Goal: Obtain resource: Download file/media

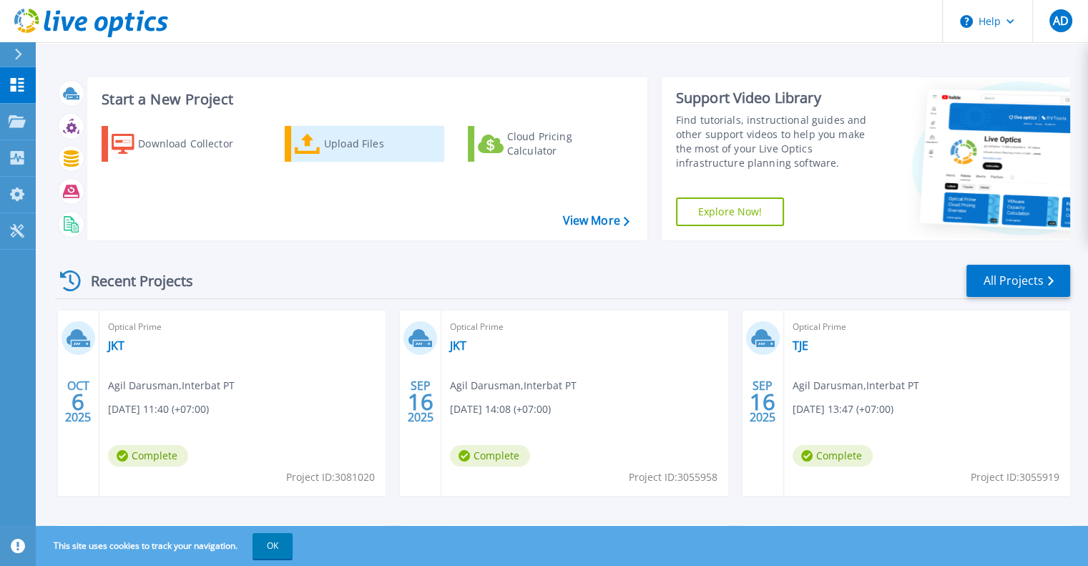
click at [328, 142] on div "Upload Files" at bounding box center [381, 144] width 114 height 29
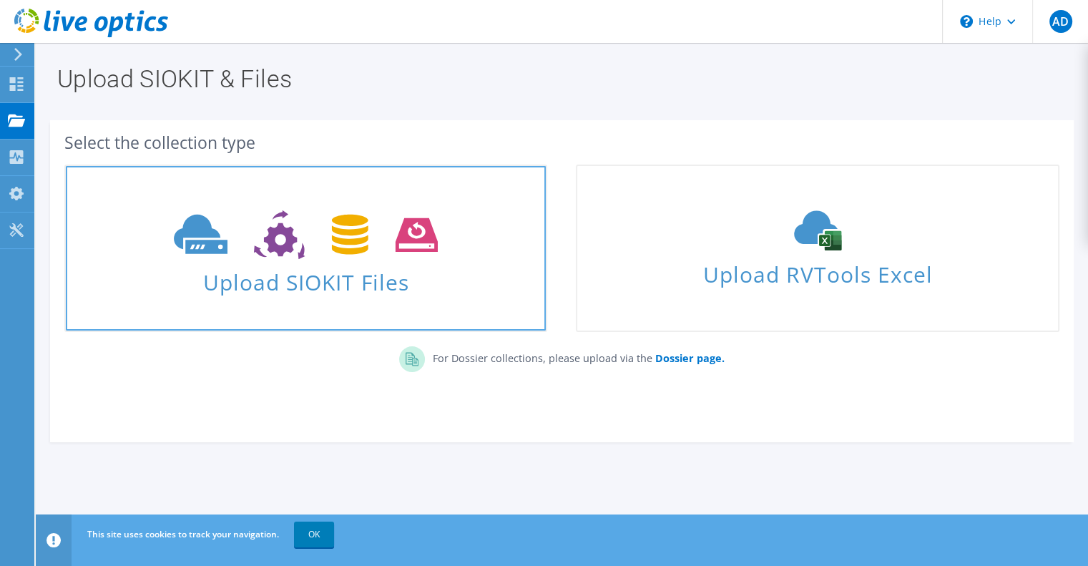
click at [375, 248] on icon at bounding box center [306, 234] width 264 height 49
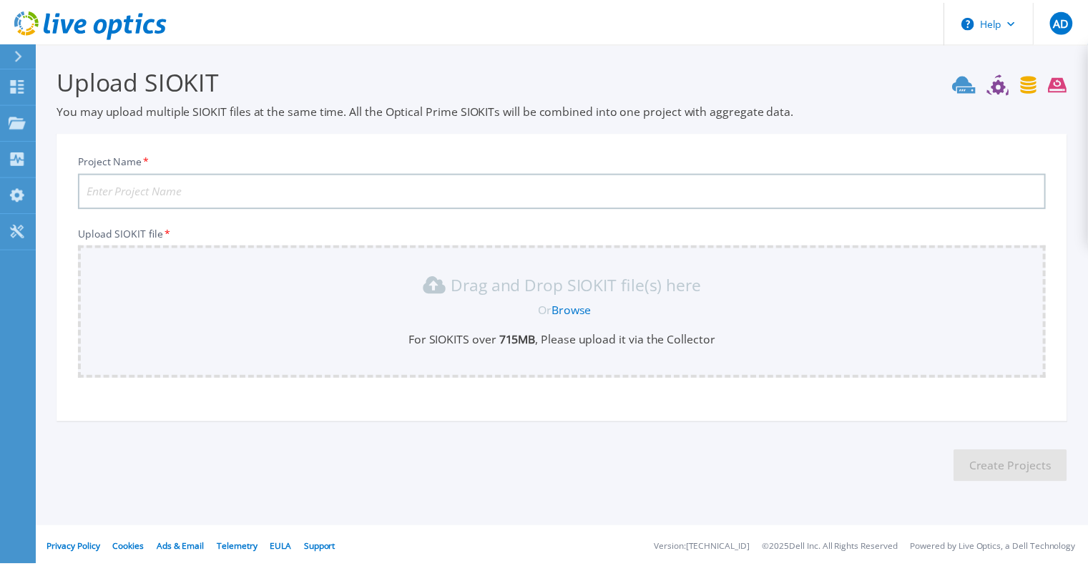
scroll to position [3, 0]
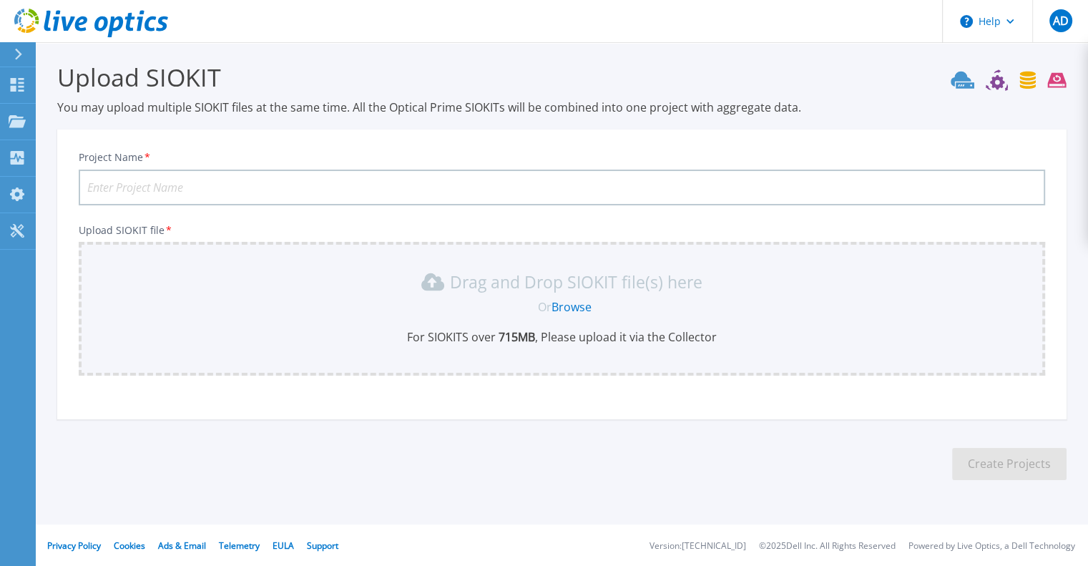
click at [309, 189] on input "Project Name *" at bounding box center [562, 188] width 967 height 36
type input "TJE"
click at [567, 304] on link "Browse" at bounding box center [572, 307] width 40 height 16
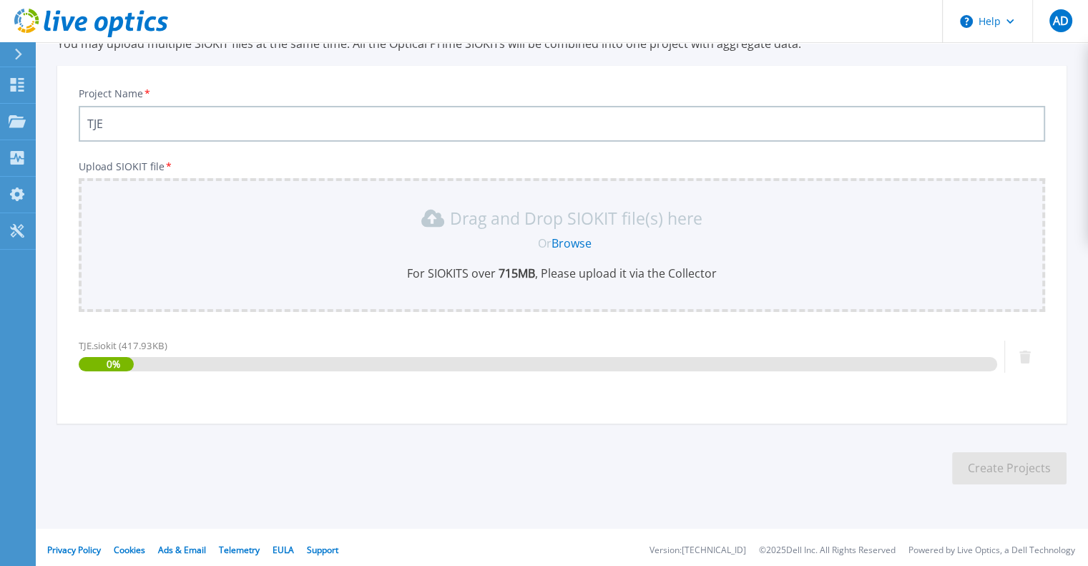
scroll to position [71, 0]
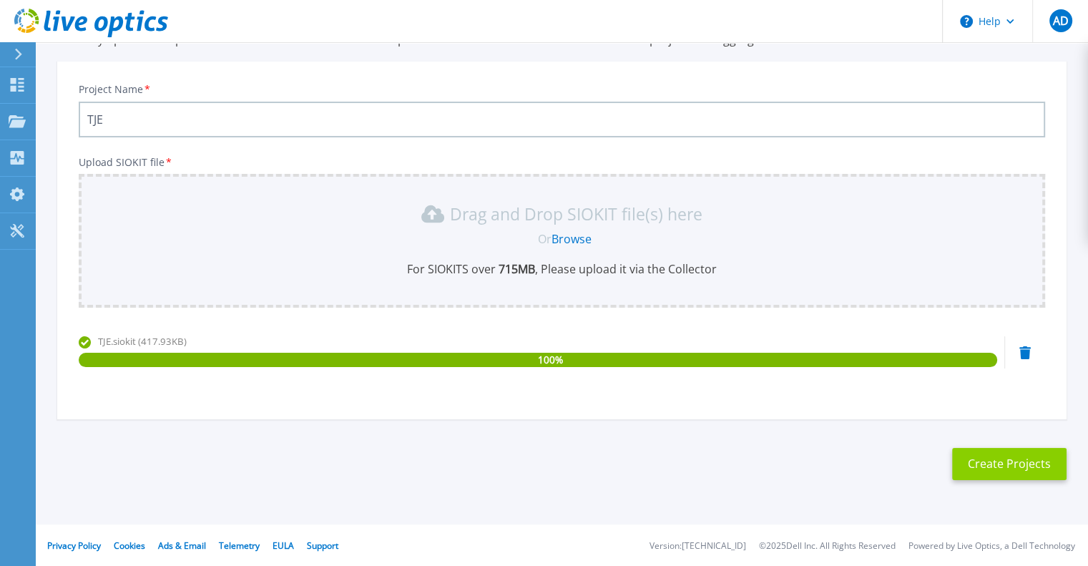
click at [1016, 474] on button "Create Projects" at bounding box center [1009, 464] width 114 height 32
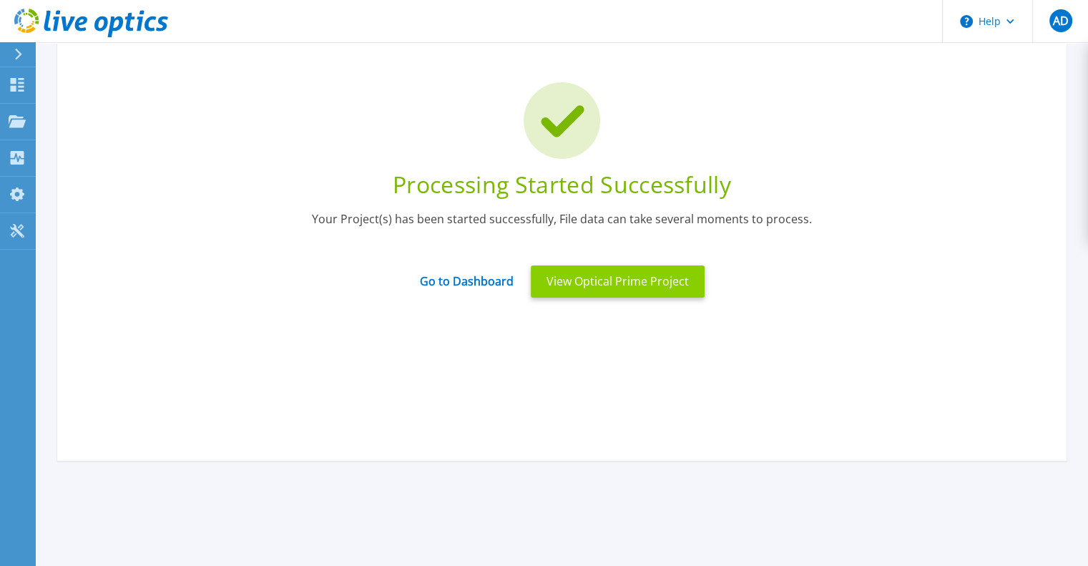
click at [626, 277] on button "View Optical Prime Project" at bounding box center [618, 281] width 174 height 32
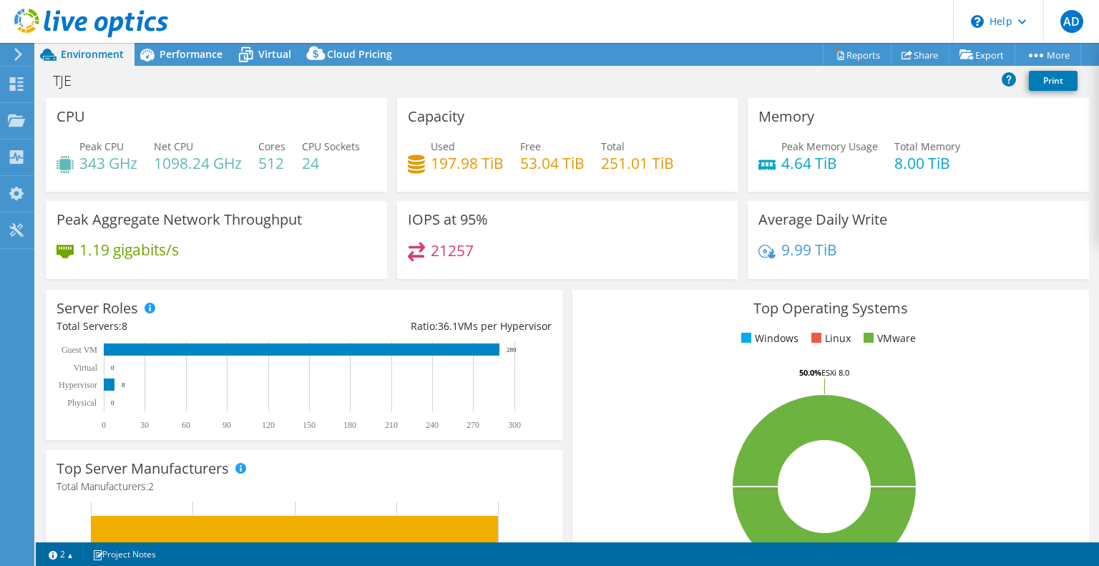
select select "USD"
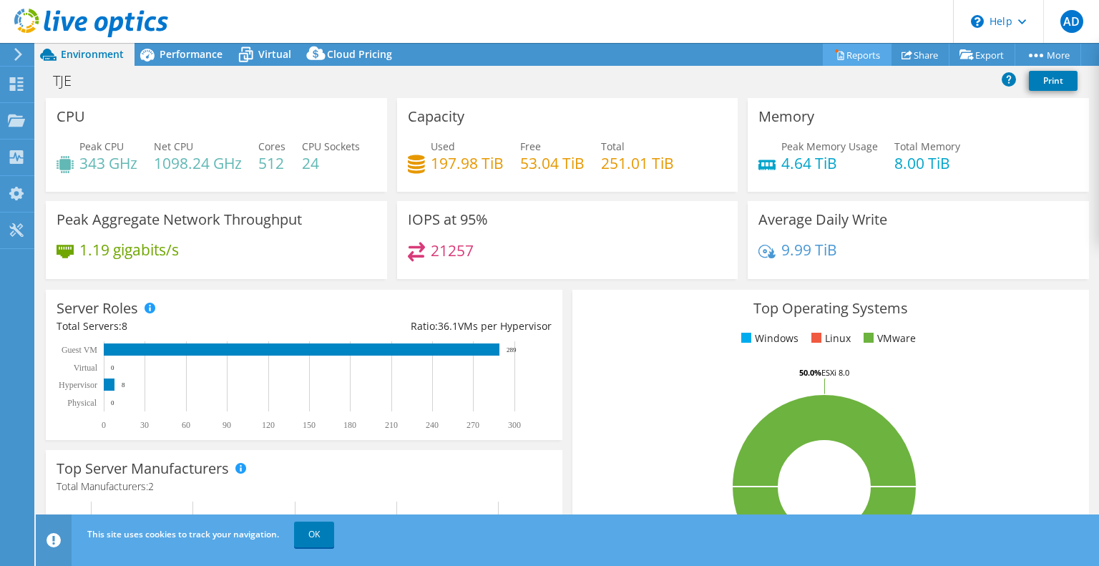
click at [861, 52] on link "Reports" at bounding box center [857, 55] width 69 height 22
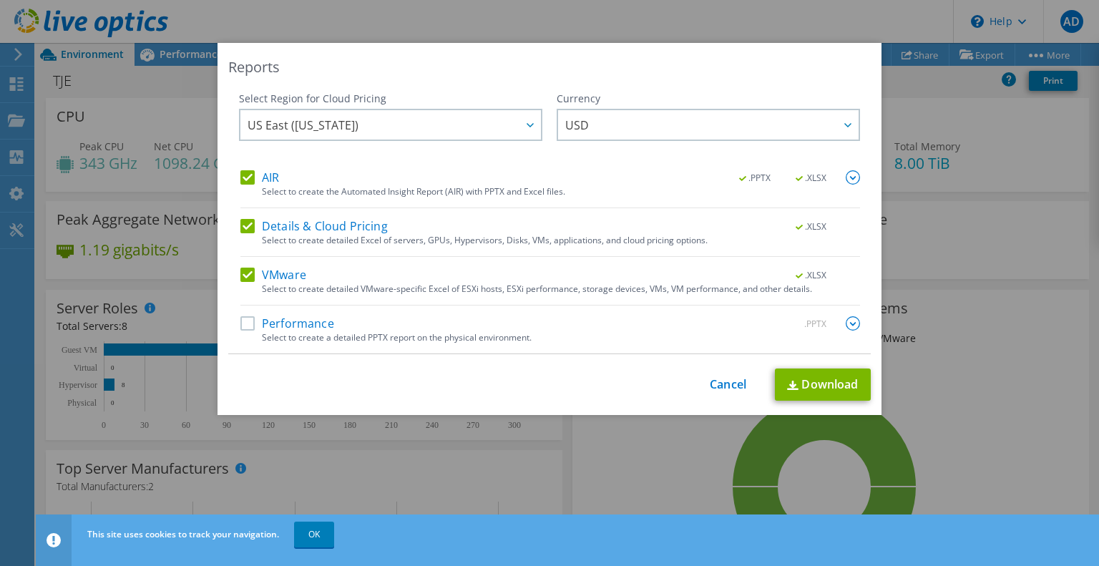
click at [240, 180] on label "AIR" at bounding box center [259, 177] width 39 height 14
click at [0, 0] on input "AIR" at bounding box center [0, 0] width 0 height 0
click at [245, 223] on label "Details & Cloud Pricing" at bounding box center [313, 226] width 147 height 14
click at [0, 0] on input "Details & Cloud Pricing" at bounding box center [0, 0] width 0 height 0
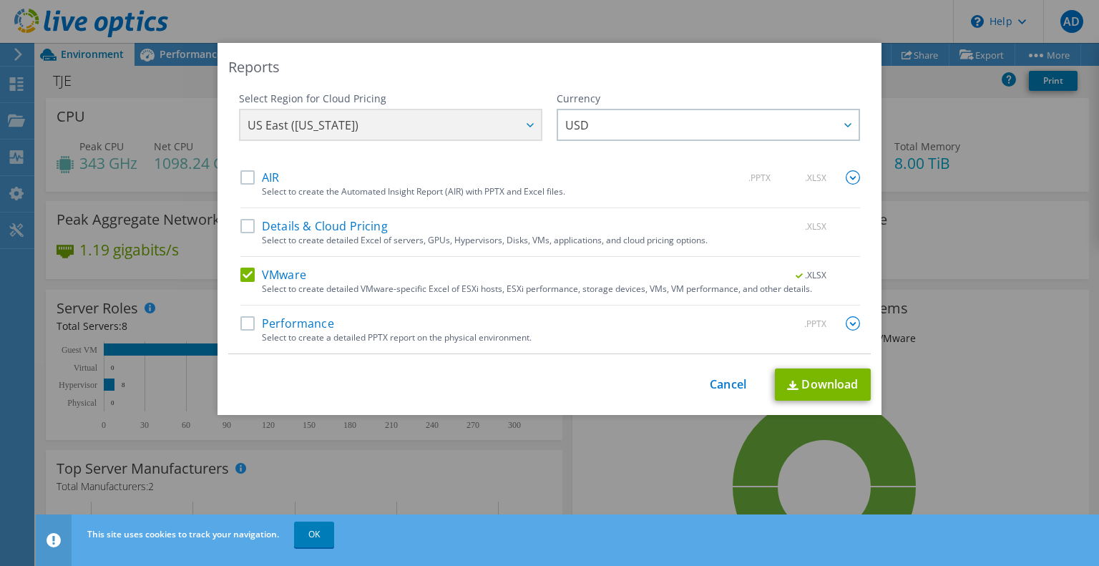
click at [245, 278] on label "VMware" at bounding box center [273, 275] width 66 height 14
click at [0, 0] on input "VMware" at bounding box center [0, 0] width 0 height 0
click at [243, 329] on label "Performance" at bounding box center [287, 323] width 94 height 14
click at [0, 0] on input "Performance" at bounding box center [0, 0] width 0 height 0
click at [592, 333] on div "Select to create a detailed PPTX report on the physical environment." at bounding box center [561, 338] width 598 height 10
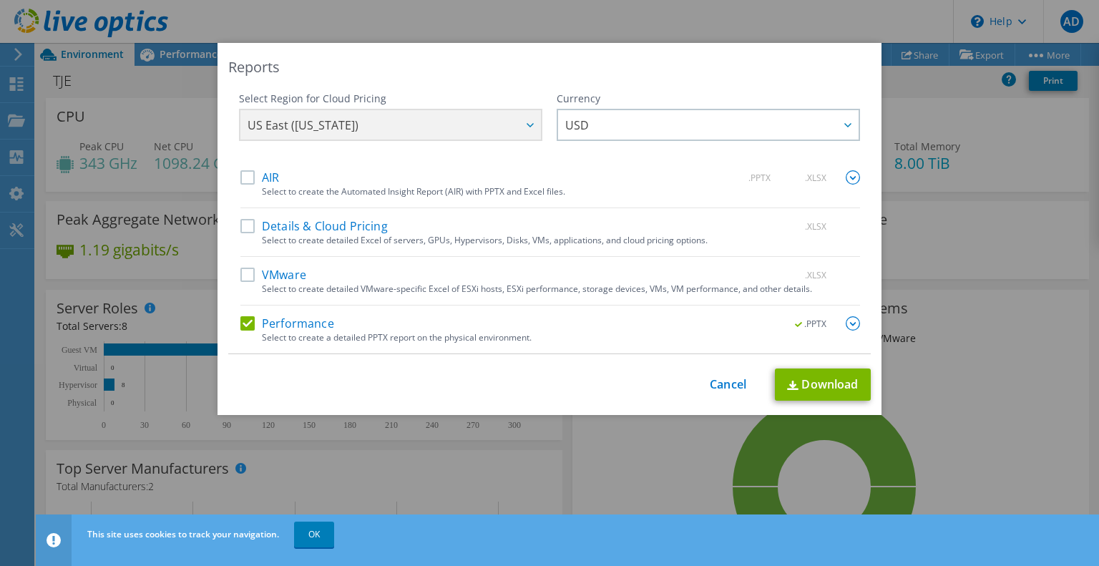
click at [806, 322] on span ".PPTX" at bounding box center [811, 324] width 54 height 10
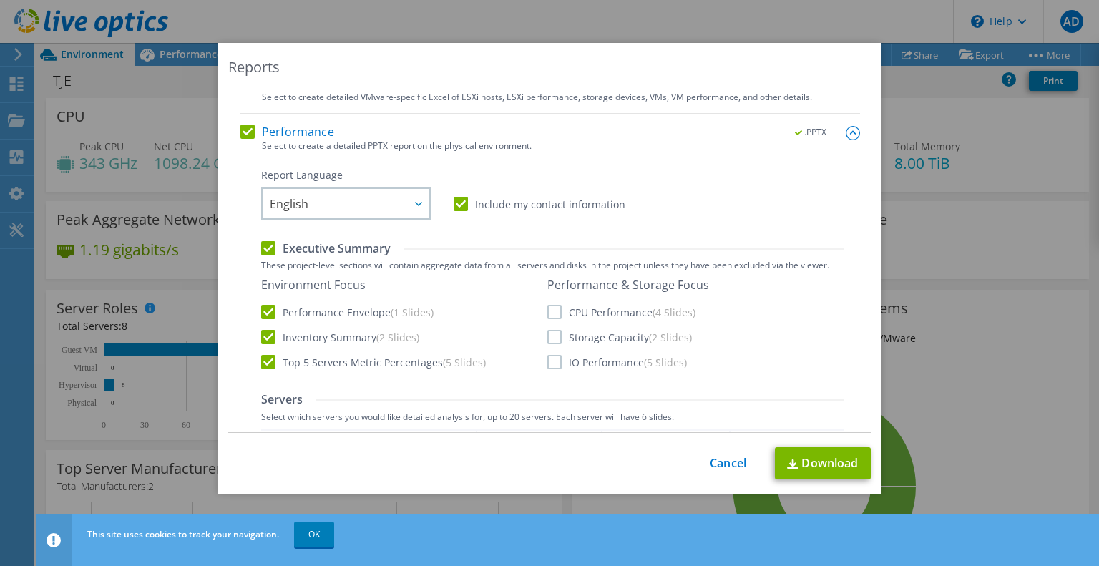
scroll to position [194, 0]
click at [550, 303] on label "CPU Performance (4 Slides)" at bounding box center [621, 310] width 148 height 14
click at [0, 0] on input "CPU Performance (4 Slides)" at bounding box center [0, 0] width 0 height 0
click at [547, 345] on div "Performance & Storage Focus CPU Performance (4 Slides) Storage Capacity (2 Slid…" at bounding box center [628, 321] width 162 height 92
click at [547, 338] on label "Storage Capacity (2 Slides)" at bounding box center [619, 335] width 145 height 14
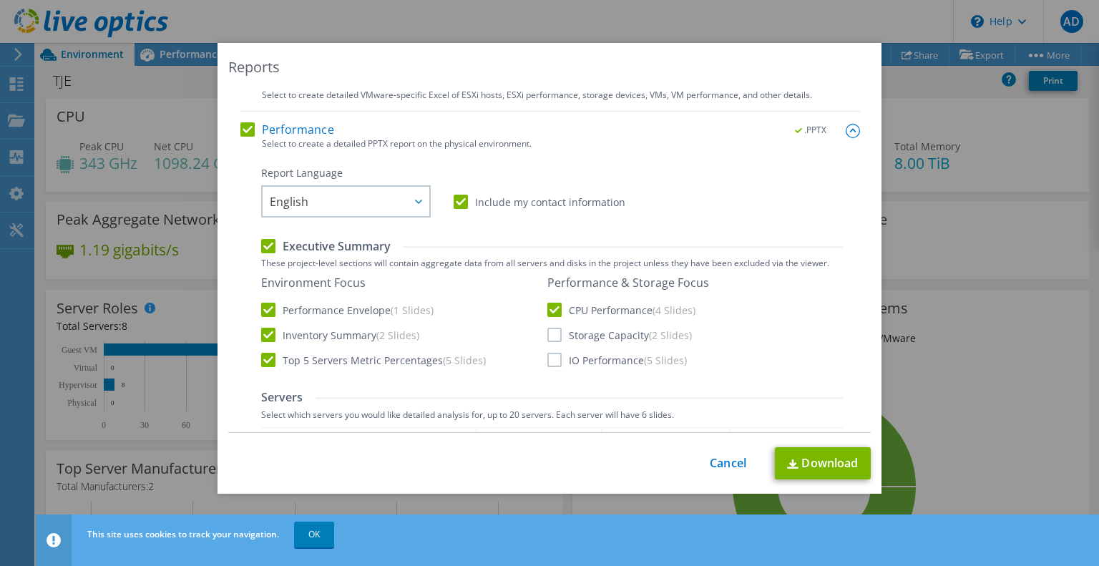
click at [0, 0] on input "Storage Capacity (2 Slides)" at bounding box center [0, 0] width 0 height 0
click at [547, 360] on label "IO Performance (5 Slides)" at bounding box center [617, 360] width 140 height 14
click at [0, 0] on input "IO Performance (5 Slides)" at bounding box center [0, 0] width 0 height 0
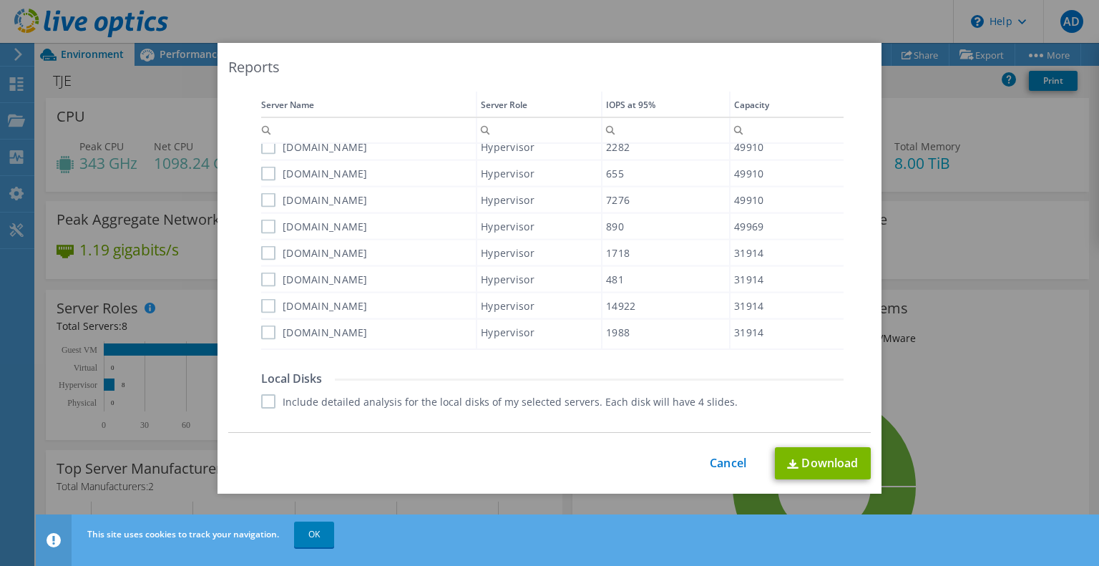
scroll to position [666, 0]
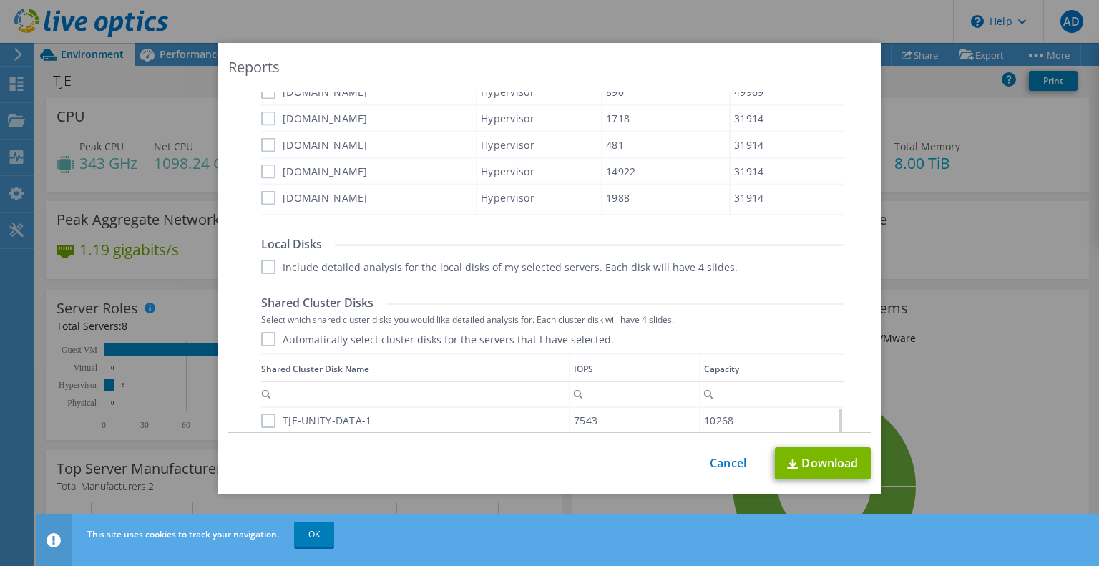
click at [266, 268] on label "Include detailed analysis for the local disks of my selected servers. Each disk…" at bounding box center [499, 267] width 477 height 14
click at [0, 0] on input "Include detailed analysis for the local disks of my selected servers. Each disk…" at bounding box center [0, 0] width 0 height 0
click at [265, 340] on label "Automatically select cluster disks for the servers that I have selected." at bounding box center [437, 339] width 353 height 14
click at [0, 0] on input "Automatically select cluster disks for the servers that I have selected." at bounding box center [0, 0] width 0 height 0
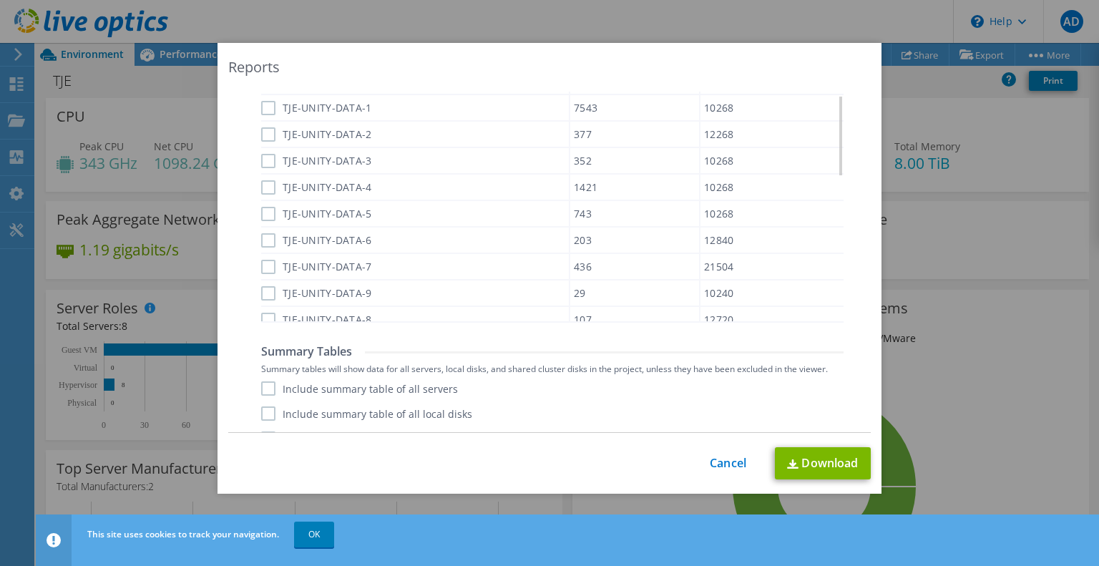
scroll to position [1002, 0]
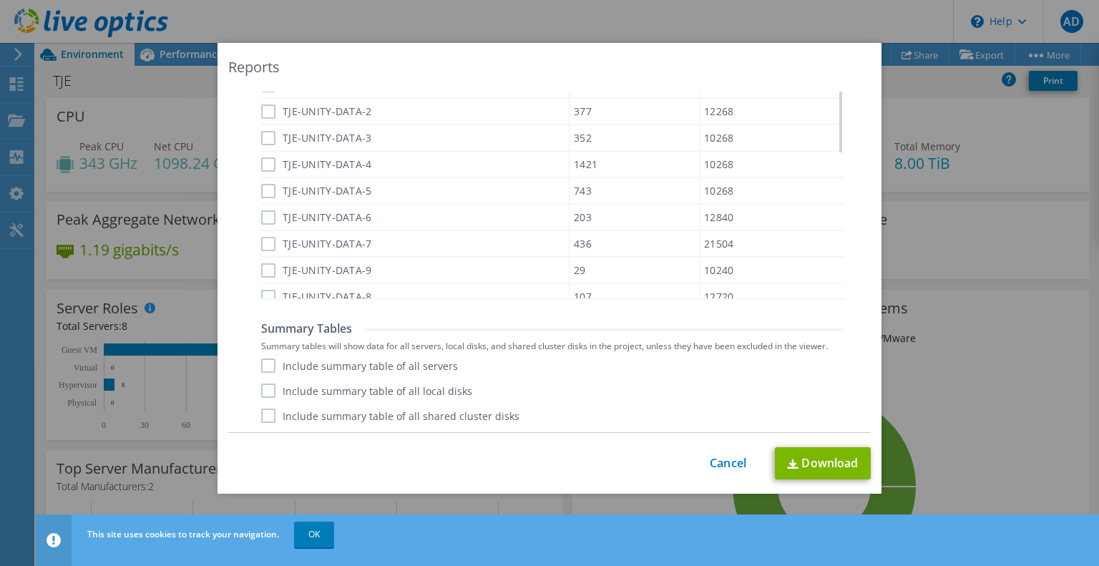
click at [266, 358] on label "Include summary table of all servers" at bounding box center [359, 365] width 197 height 14
click at [0, 0] on input "Include summary table of all servers" at bounding box center [0, 0] width 0 height 0
click at [263, 384] on div "Include summary table of all servers Include summary table of all local disks I…" at bounding box center [552, 390] width 582 height 64
click at [263, 385] on label "Include summary table of all local disks" at bounding box center [366, 391] width 211 height 14
click at [0, 0] on input "Include summary table of all local disks" at bounding box center [0, 0] width 0 height 0
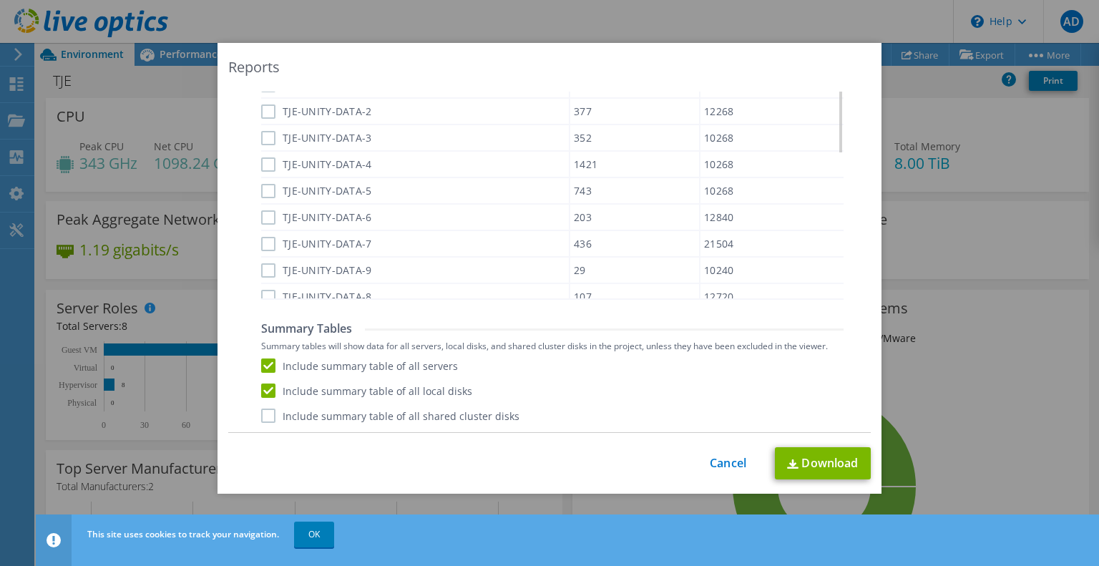
click at [263, 411] on label "Include summary table of all shared cluster disks" at bounding box center [390, 416] width 258 height 14
click at [0, 0] on input "Include summary table of all shared cluster disks" at bounding box center [0, 0] width 0 height 0
click at [830, 469] on link "Download" at bounding box center [823, 463] width 96 height 32
click at [727, 457] on link "Cancel" at bounding box center [728, 463] width 36 height 14
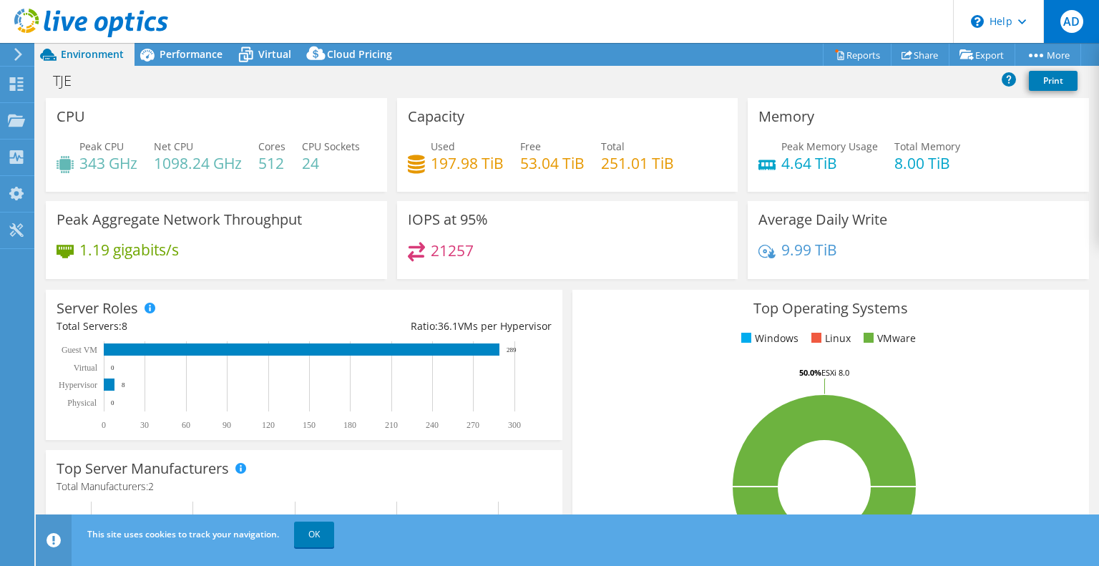
click at [1073, 22] on span "AD" at bounding box center [1071, 21] width 23 height 23
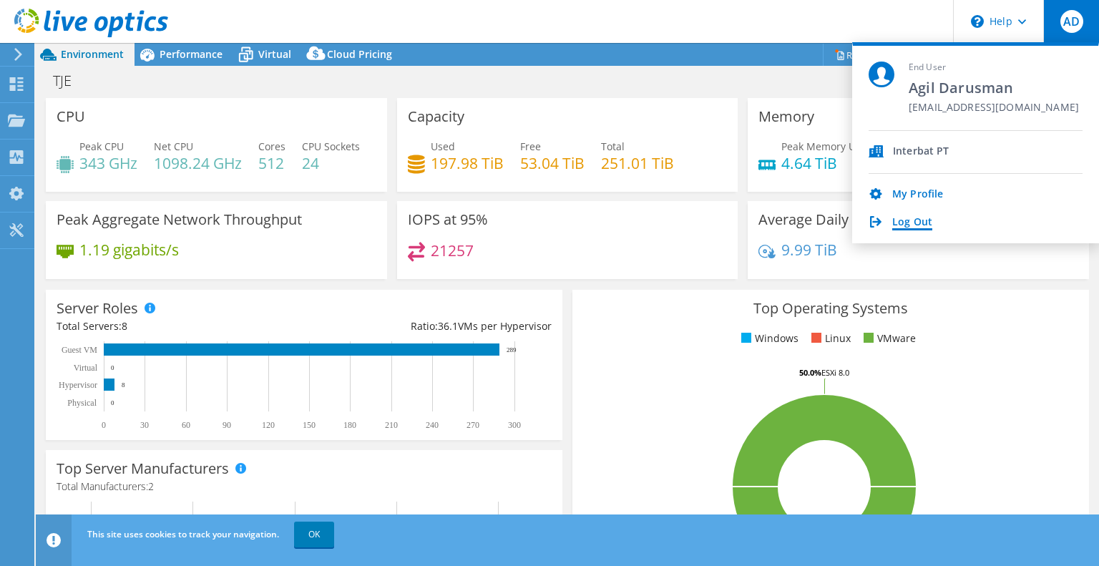
click at [927, 218] on link "Log Out" at bounding box center [912, 223] width 40 height 14
